Goal: Information Seeking & Learning: Learn about a topic

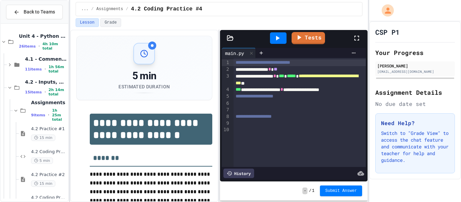
click at [357, 35] on icon at bounding box center [357, 38] width 8 height 8
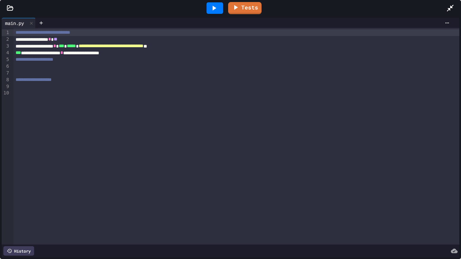
click at [176, 51] on div "**********" at bounding box center [236, 53] width 446 height 7
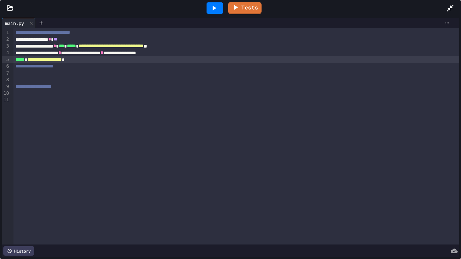
click at [86, 57] on div "**********" at bounding box center [236, 59] width 446 height 7
click at [70, 58] on span "*" at bounding box center [68, 59] width 3 height 5
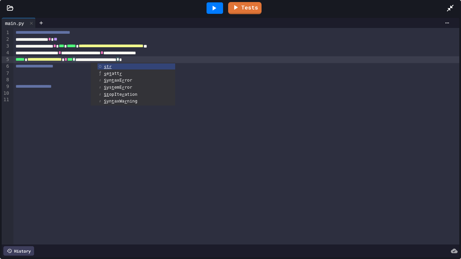
click at [73, 59] on span "***" at bounding box center [69, 59] width 5 height 5
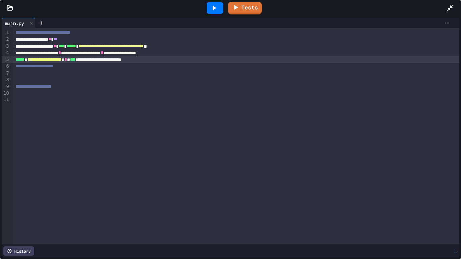
click at [213, 6] on icon at bounding box center [214, 8] width 8 height 8
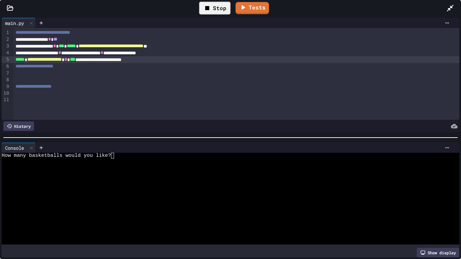
click at [157, 160] on div at bounding box center [228, 162] width 452 height 6
click at [454, 8] on div at bounding box center [453, 8] width 15 height 18
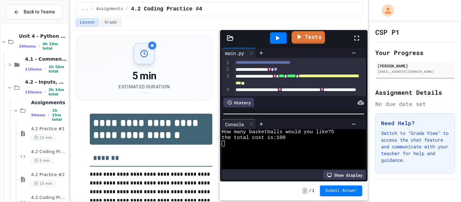
click at [299, 36] on icon at bounding box center [300, 36] width 4 height 5
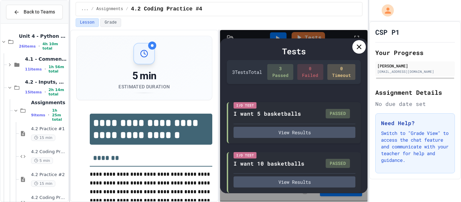
scroll to position [75, 0]
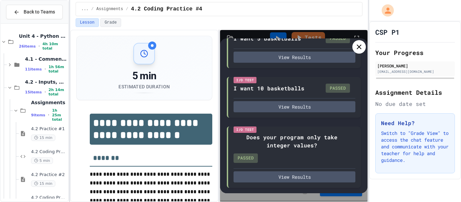
click at [357, 53] on div at bounding box center [358, 46] width 13 height 13
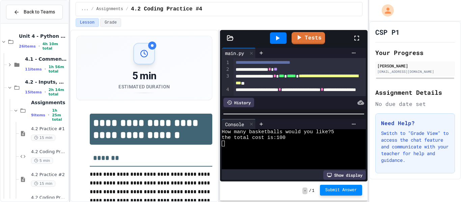
click at [332, 190] on span "Submit Answer" at bounding box center [341, 190] width 32 height 5
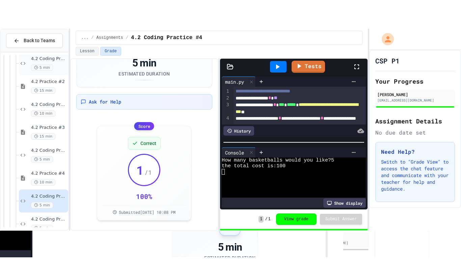
scroll to position [129, 0]
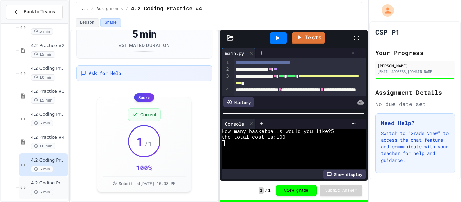
click at [48, 181] on span "4.2 Coding Practice #5" at bounding box center [49, 184] width 36 height 6
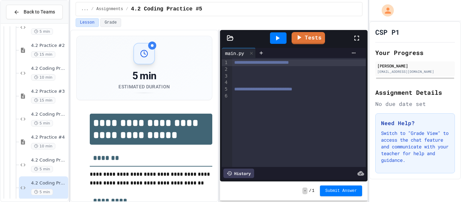
click at [355, 36] on icon at bounding box center [356, 38] width 5 height 5
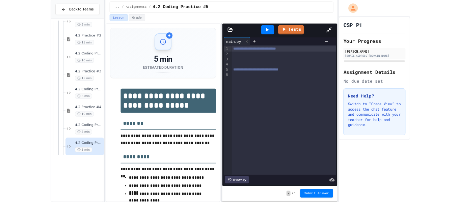
scroll to position [123, 0]
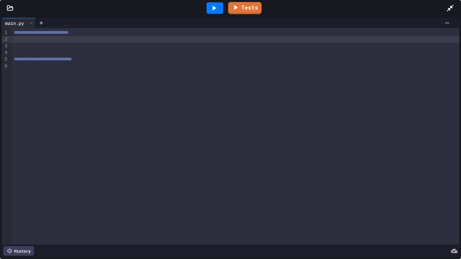
click at [219, 41] on div at bounding box center [235, 39] width 447 height 7
click at [453, 5] on icon at bounding box center [450, 8] width 7 height 7
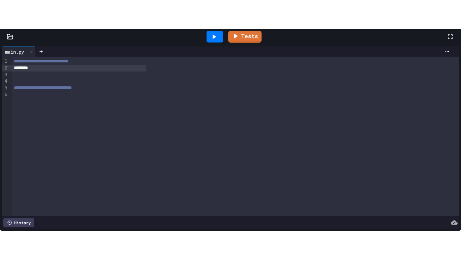
scroll to position [219, 0]
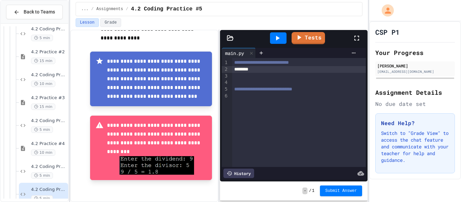
click at [279, 70] on div "********" at bounding box center [299, 69] width 134 height 7
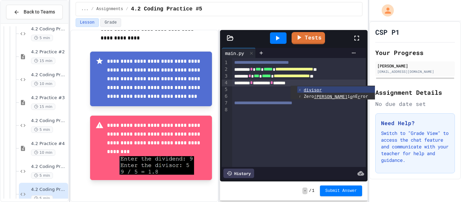
click at [254, 99] on div at bounding box center [299, 96] width 134 height 7
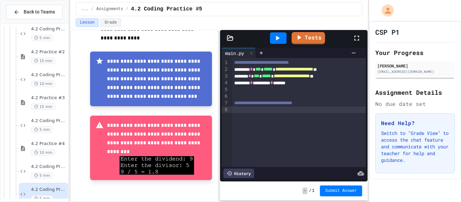
click at [248, 108] on div at bounding box center [299, 110] width 134 height 7
click at [285, 111] on div "***** * *** * ******** * *" at bounding box center [299, 110] width 134 height 7
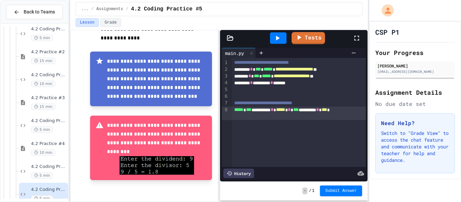
click at [349, 38] on div "Tests" at bounding box center [296, 38] width 112 height 18
click at [361, 41] on icon at bounding box center [357, 38] width 8 height 8
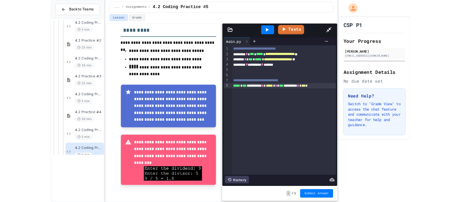
scroll to position [162, 0]
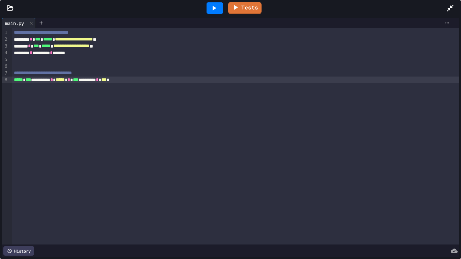
click at [107, 82] on span "***" at bounding box center [103, 79] width 5 height 5
click at [214, 8] on icon at bounding box center [215, 8] width 4 height 5
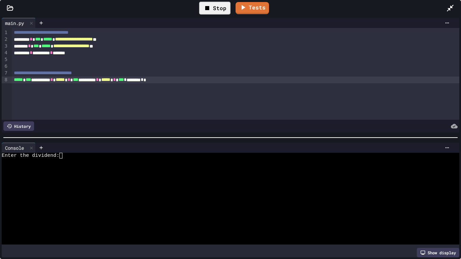
click at [97, 155] on div "Enter the dividend:" at bounding box center [228, 156] width 452 height 6
click at [90, 157] on div "Enter the dividend: 8" at bounding box center [228, 156] width 452 height 6
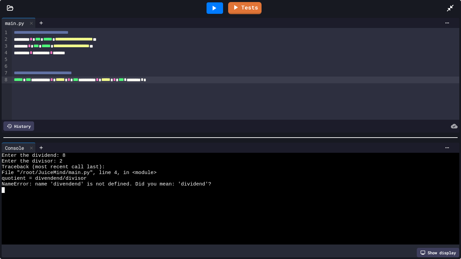
click at [58, 55] on div "******** * ********* * *******" at bounding box center [235, 53] width 447 height 7
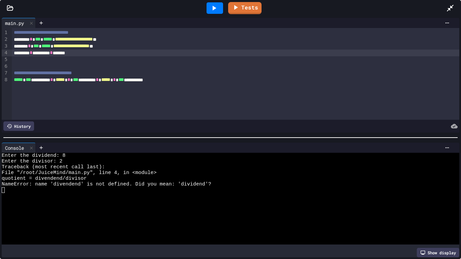
click at [210, 7] on icon at bounding box center [214, 8] width 8 height 8
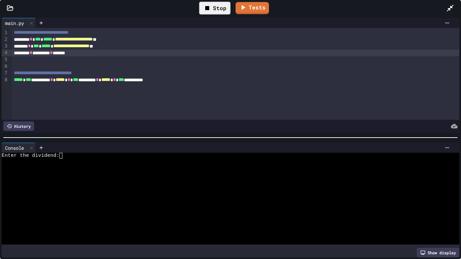
click at [97, 159] on div at bounding box center [228, 162] width 452 height 6
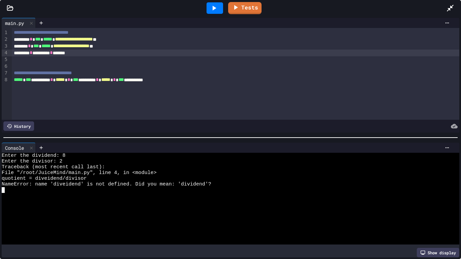
click at [55, 53] on div "******** * ********* * *******" at bounding box center [235, 53] width 447 height 7
click at [220, 9] on div at bounding box center [214, 7] width 17 height 11
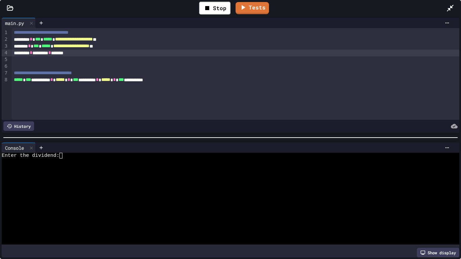
click at [91, 163] on div at bounding box center [228, 162] width 452 height 6
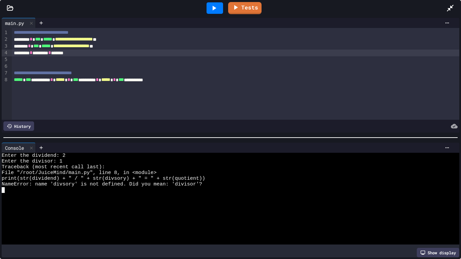
click at [123, 82] on div "**********" at bounding box center [235, 80] width 447 height 7
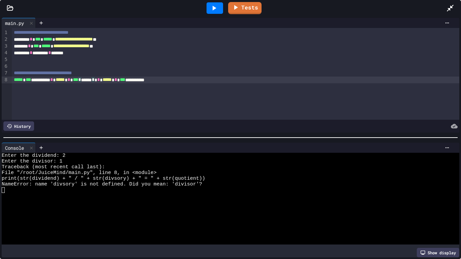
click at [218, 7] on icon at bounding box center [214, 8] width 8 height 8
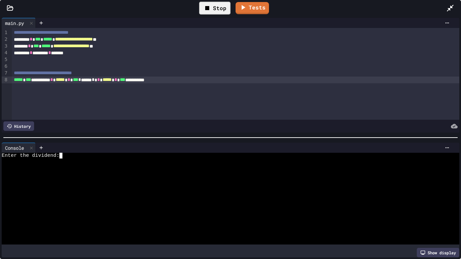
click at [78, 162] on div at bounding box center [228, 162] width 452 height 6
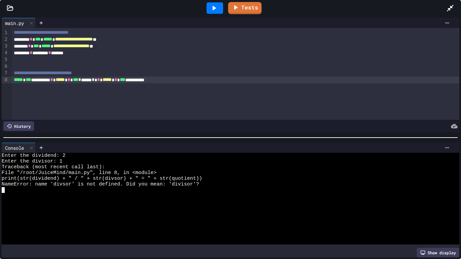
click at [115, 81] on div "**********" at bounding box center [235, 80] width 447 height 7
click at [220, 7] on div at bounding box center [214, 7] width 17 height 11
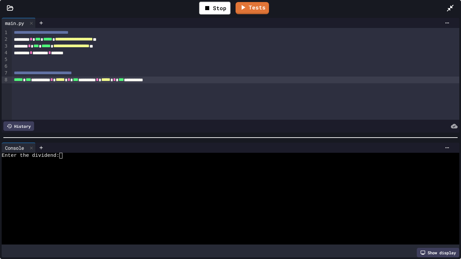
click at [73, 155] on div "Enter the dividend:" at bounding box center [228, 156] width 452 height 6
click at [459, 4] on div at bounding box center [453, 8] width 15 height 18
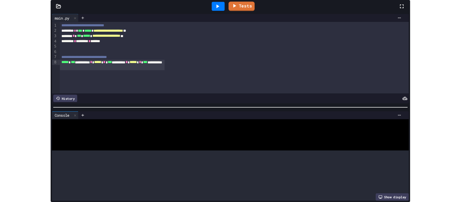
scroll to position [219, 0]
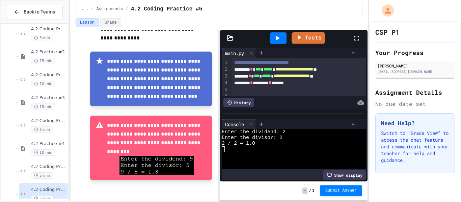
click at [333, 186] on button "Submit Answer" at bounding box center [341, 190] width 43 height 11
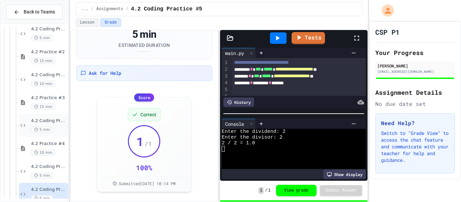
scroll to position [180, 0]
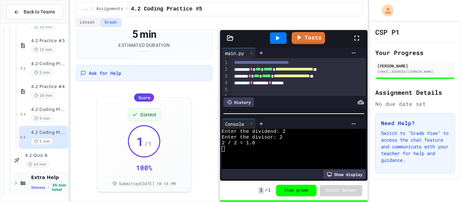
click at [24, 181] on icon at bounding box center [23, 183] width 8 height 6
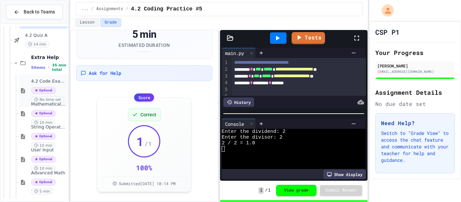
click at [53, 82] on span "4.2 Code Examples" at bounding box center [49, 82] width 36 height 6
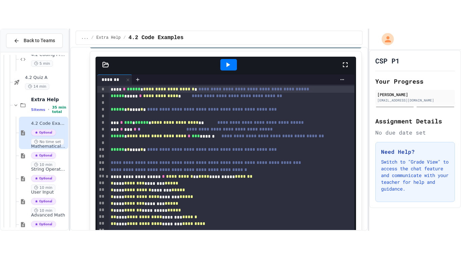
scroll to position [46, 0]
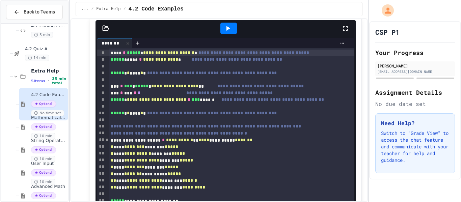
click at [349, 29] on icon at bounding box center [345, 28] width 8 height 8
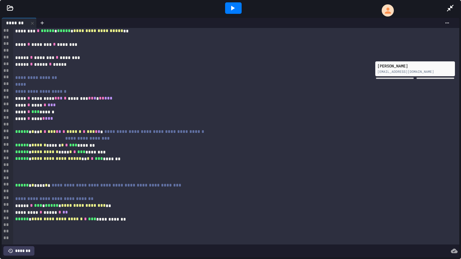
scroll to position [0, 0]
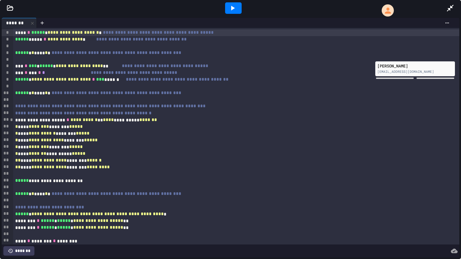
click at [230, 9] on icon at bounding box center [232, 8] width 8 height 8
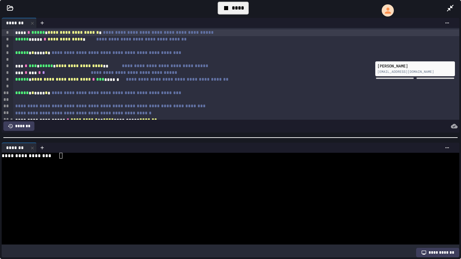
click at [74, 160] on div at bounding box center [228, 162] width 452 height 6
type textarea "*"
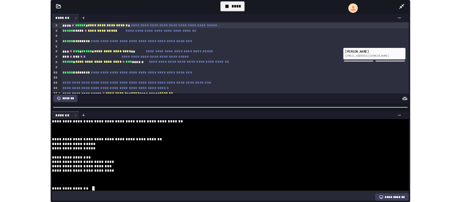
scroll to position [109, 0]
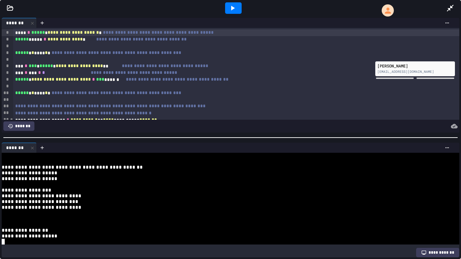
click at [450, 9] on icon at bounding box center [450, 8] width 8 height 8
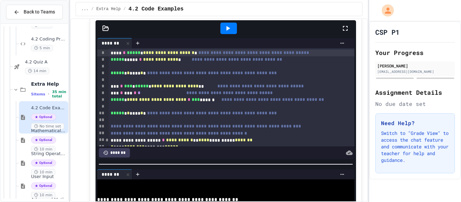
scroll to position [300, 0]
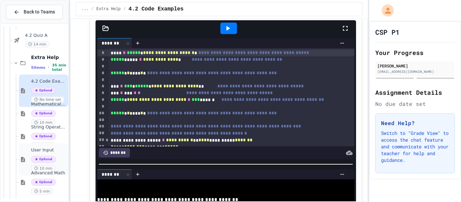
click at [56, 155] on div "User Input Optional 10 min" at bounding box center [49, 159] width 36 height 24
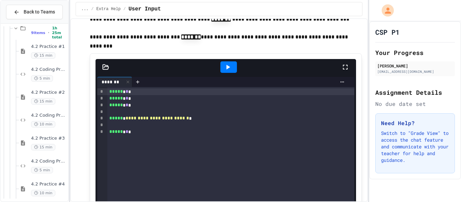
scroll to position [82, 0]
click at [63, 123] on div "10 min" at bounding box center [49, 124] width 36 height 6
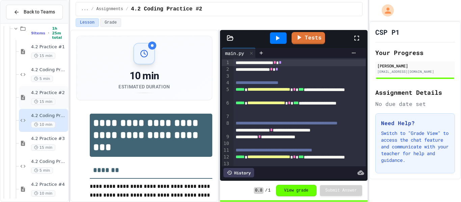
click at [56, 96] on div "4.2 Practice #2 15 min" at bounding box center [49, 97] width 36 height 15
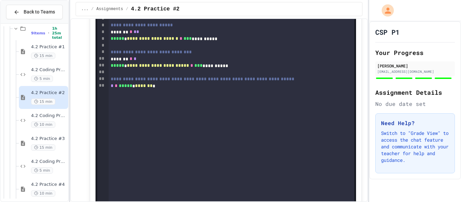
scroll to position [1533, 0]
